Goal: Book appointment/travel/reservation

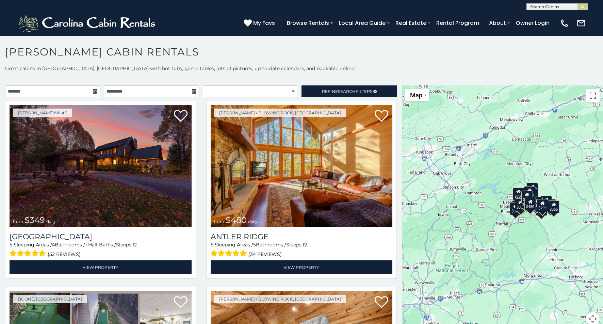
click at [525, 230] on div "$349 $480 $525 $315 $355 $675 $635 $930 $400 $451 $330 $400 $485 $460 $395 $695…" at bounding box center [502, 209] width 201 height 249
click at [545, 185] on div "$349 $480 $525 $315 $355 $675 $635 $930 $400 $451 $330 $400 $485 $460 $395 $695…" at bounding box center [502, 209] width 201 height 249
click at [510, 232] on div "$349 $480 $525 $315 $355 $675 $635 $930 $400 $451 $330 $400 $485 $460 $395 $695…" at bounding box center [502, 209] width 201 height 249
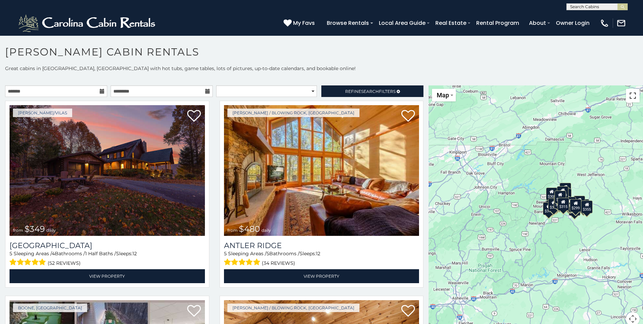
click at [603, 95] on button "Toggle fullscreen view" at bounding box center [633, 96] width 14 height 14
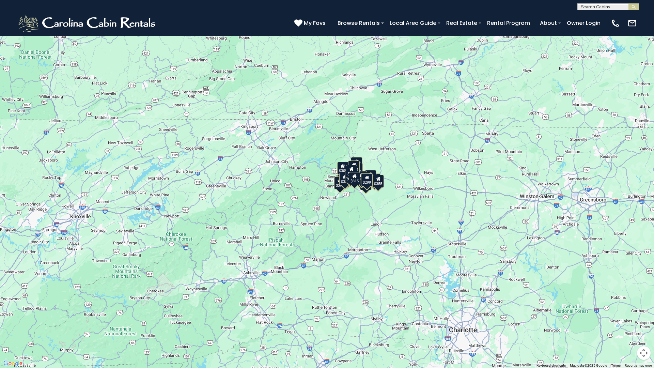
click at [367, 247] on div "$349 $480 $525 $315 $355 $675 $635 $930 $400 $451 $330 $400 $485 $460 $395 $695…" at bounding box center [327, 184] width 654 height 368
click at [368, 239] on div "$349 $480 $525 $315 $355 $675 $635 $930 $400 $451 $330 $400 $485 $460 $395 $695…" at bounding box center [327, 184] width 654 height 368
click at [354, 243] on div "$349 $480 $525 $315 $355 $675 $635 $930 $400 $451 $330 $400 $485 $460 $395 $695…" at bounding box center [327, 184] width 654 height 368
click at [259, 222] on div "$349 $480 $525 $315 $355 $675 $635 $930 $400 $451 $330 $400 $485 $460 $395 $695…" at bounding box center [327, 184] width 654 height 368
click at [265, 220] on div "$349 $480 $525 $315 $355 $675 $635 $930 $400 $451 $330 $400 $485 $460 $395 $695…" at bounding box center [327, 184] width 654 height 368
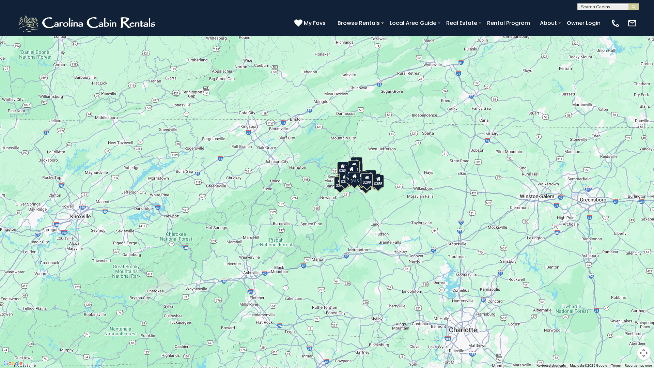
drag, startPoint x: 354, startPoint y: 222, endPoint x: 352, endPoint y: 226, distance: 4.3
click at [352, 226] on div "$349 $480 $525 $315 $355 $675 $635 $930 $400 $451 $330 $400 $485 $460 $395 $695…" at bounding box center [327, 184] width 654 height 368
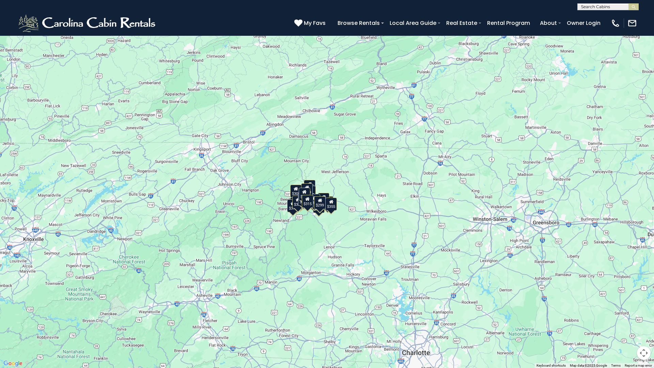
drag, startPoint x: 385, startPoint y: 165, endPoint x: 340, endPoint y: 186, distance: 50.3
click at [340, 186] on div "$349 $480 $525 $315 $355 $675 $635 $930 $400 $451 $330 $400 $485 $460 $395 $695…" at bounding box center [327, 184] width 654 height 368
click at [315, 209] on div "$299" at bounding box center [320, 202] width 12 height 13
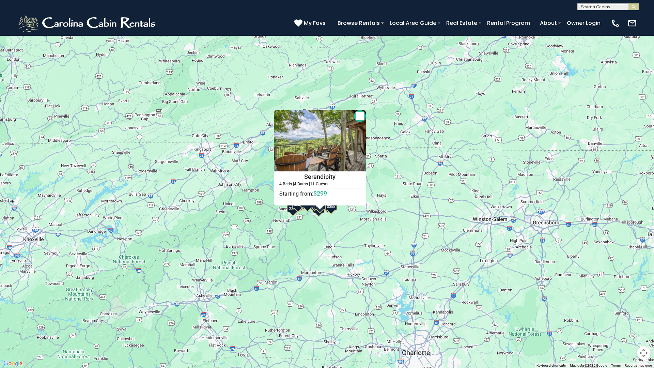
click at [332, 258] on div "$349 $480 $525 $315 $355 $675 $635 $930 $400 $451 $330 $400 $485 $460 $395 $695…" at bounding box center [327, 184] width 654 height 368
click at [333, 251] on div "$349 $480 $525 $315 $355 $675 $635 $930 $400 $451 $330 $400 $485 $460 $395 $695…" at bounding box center [327, 184] width 654 height 368
click at [366, 231] on div "$349 $480 $525 $315 $355 $675 $635 $930 $400 $451 $330 $400 $485 $460 $395 $695…" at bounding box center [327, 184] width 654 height 368
click at [363, 116] on button "Close" at bounding box center [360, 116] width 12 height 12
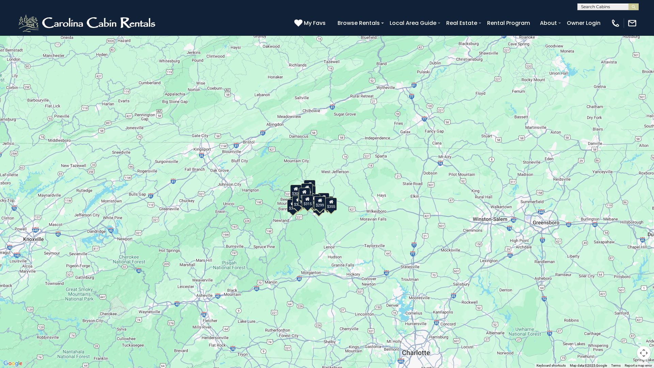
click at [603, 11] on button "Toggle fullscreen view" at bounding box center [644, 10] width 14 height 14
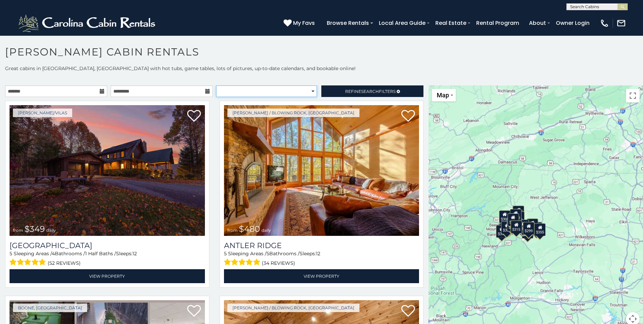
click at [272, 91] on select "**********" at bounding box center [266, 91] width 101 height 12
select select "*********"
click at [216, 85] on select "**********" at bounding box center [266, 91] width 101 height 12
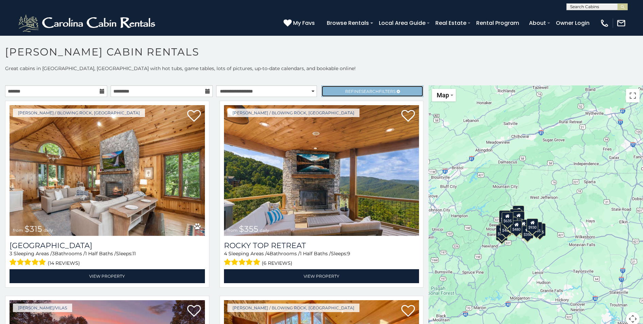
click at [363, 88] on link "Refine Search Filters" at bounding box center [372, 91] width 102 height 12
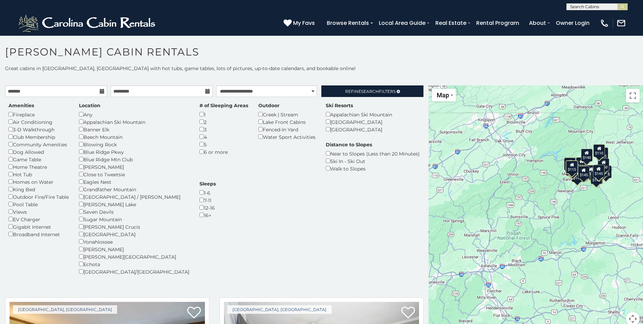
drag, startPoint x: 478, startPoint y: 276, endPoint x: 555, endPoint y: 220, distance: 95.1
click at [555, 220] on div "$85 $90 $110 $115 $115 $120 $125 $125 $125 $125 $125 $125 $115 $125 $125 $139 $…" at bounding box center [536, 209] width 214 height 249
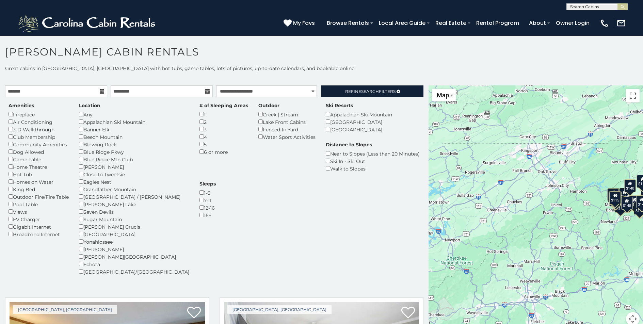
drag, startPoint x: 469, startPoint y: 235, endPoint x: 513, endPoint y: 266, distance: 53.6
click at [513, 266] on div "$85 $90 $110 $115 $115 $120 $125 $125 $125 $125 $125 $125 $115 $125 $125 $139 $…" at bounding box center [536, 209] width 214 height 249
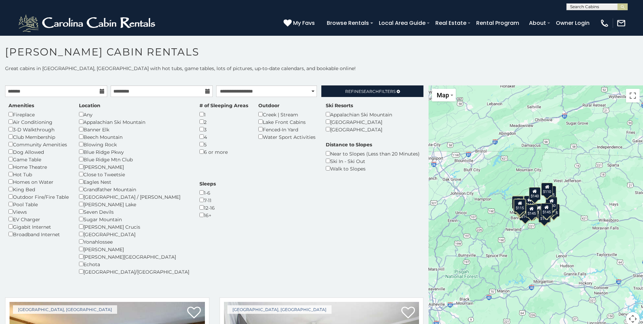
drag, startPoint x: 560, startPoint y: 216, endPoint x: 464, endPoint y: 224, distance: 97.0
click at [464, 224] on div "$85 $90 $110 $115 $115 $120 $125 $125 $125 $125 $125 $125 $115 $125 $125 $139 $…" at bounding box center [536, 209] width 214 height 249
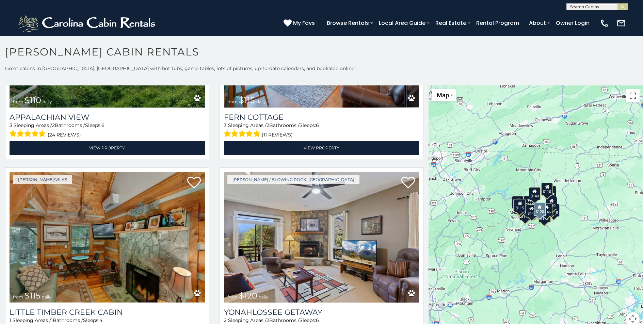
scroll to position [522, 0]
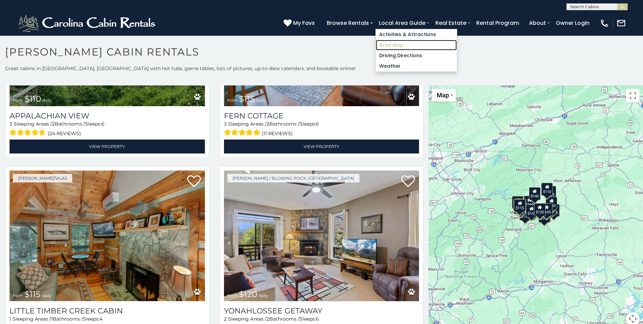
click at [392, 44] on link "Area Map" at bounding box center [416, 45] width 81 height 11
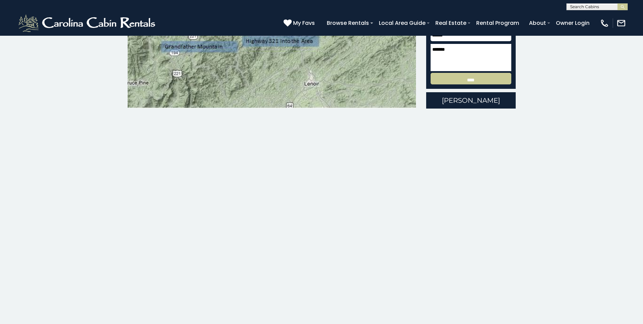
scroll to position [194, 0]
